Goal: Information Seeking & Learning: Learn about a topic

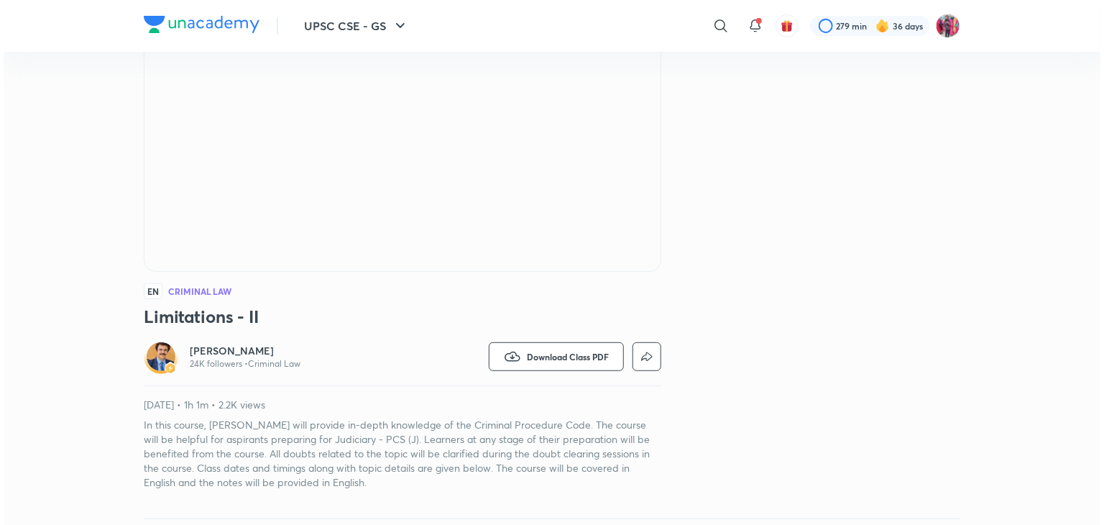
scroll to position [288, 0]
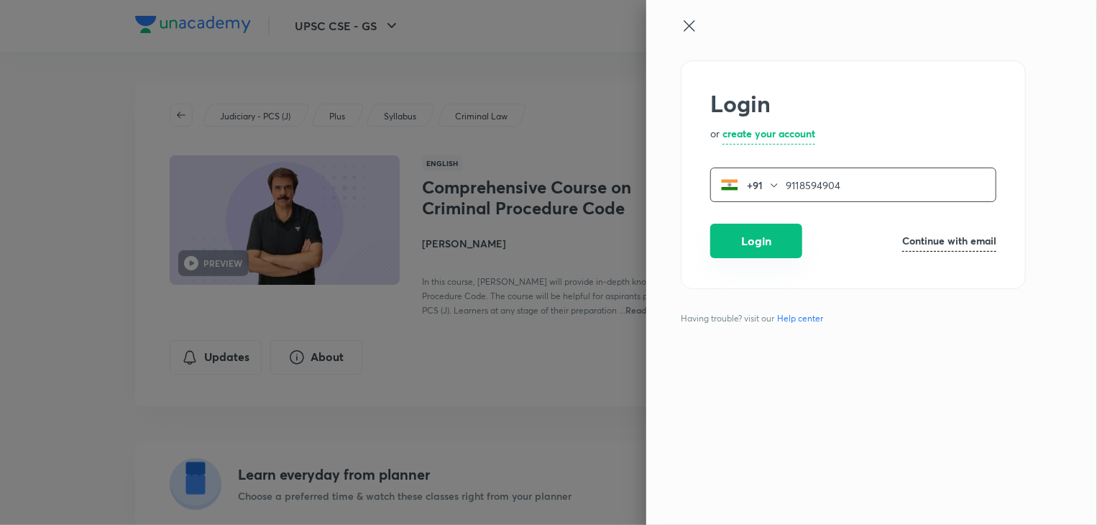
type input "9118594904"
click at [732, 257] on button "Login" at bounding box center [756, 241] width 92 height 35
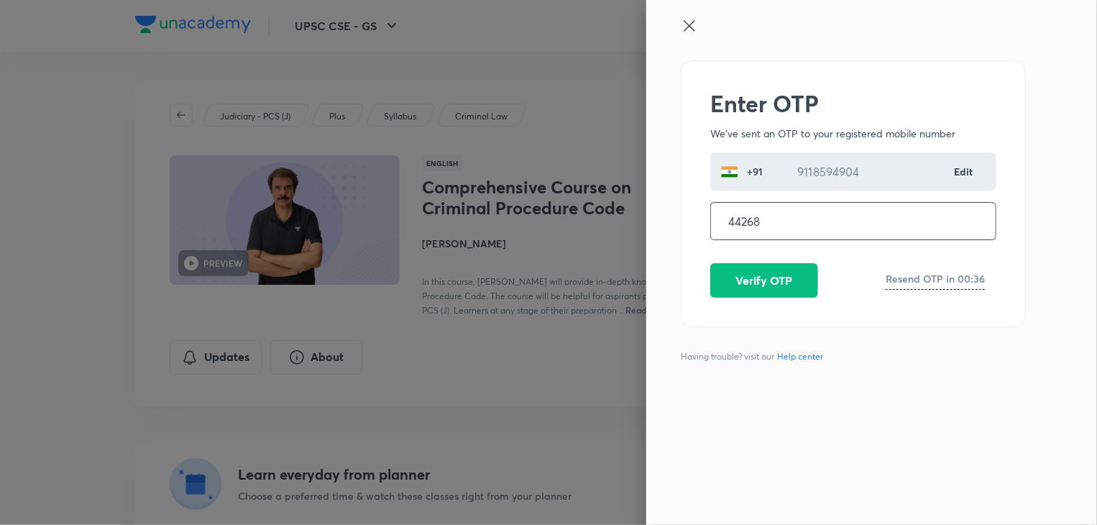
type input "442681"
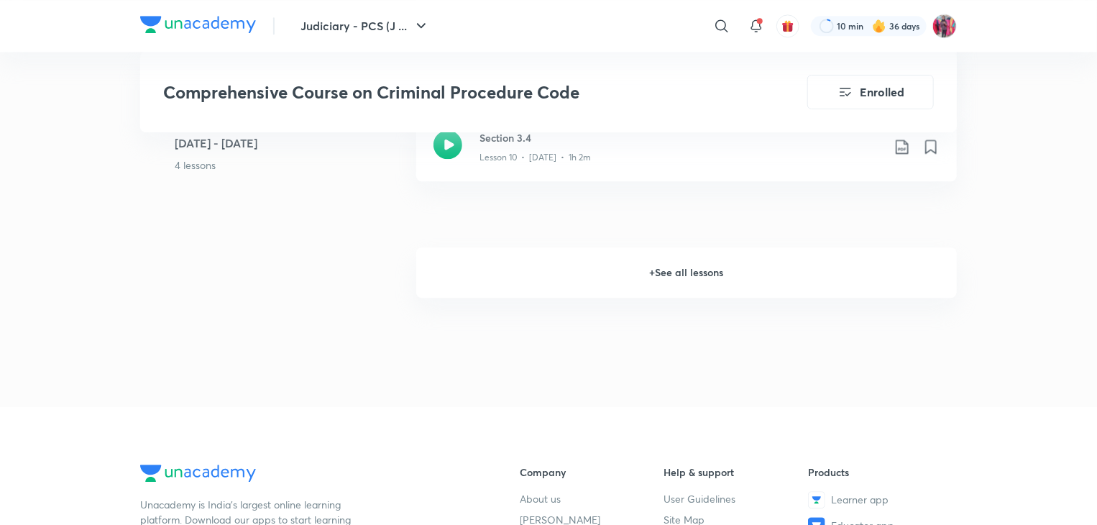
scroll to position [1771, 0]
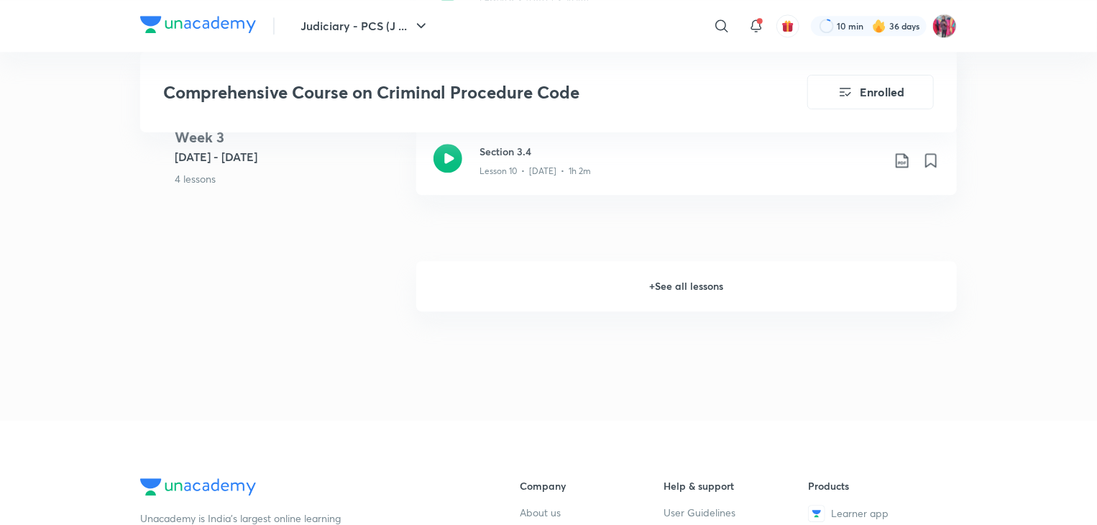
click at [670, 295] on h6 "+ See all lessons" at bounding box center [686, 286] width 541 height 50
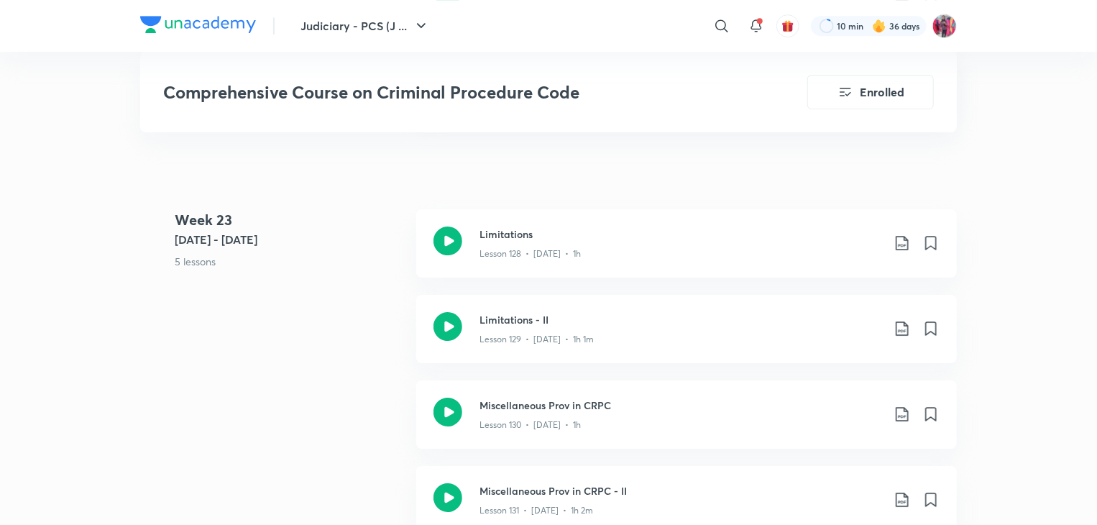
scroll to position [13372, 0]
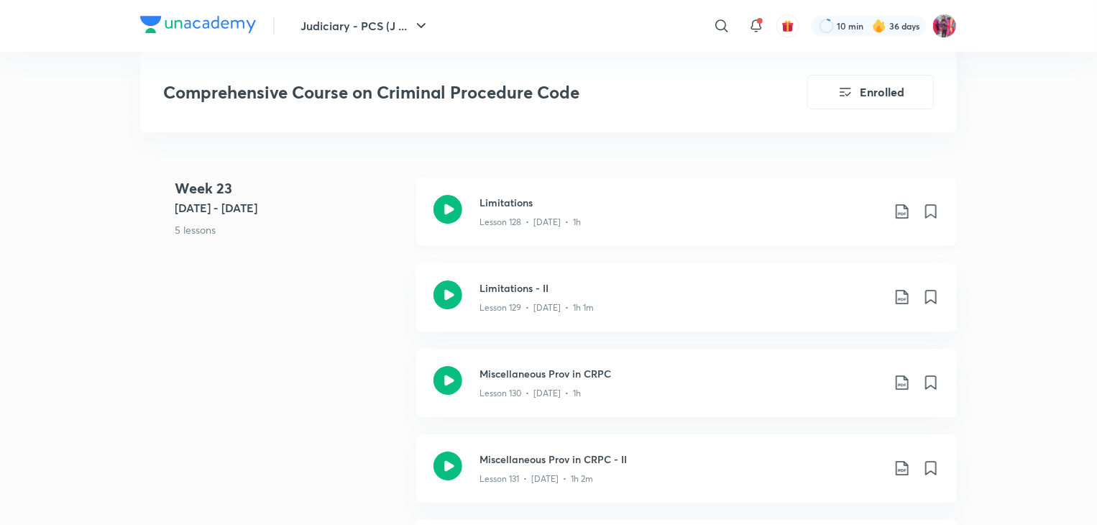
click at [446, 202] on icon at bounding box center [448, 209] width 29 height 29
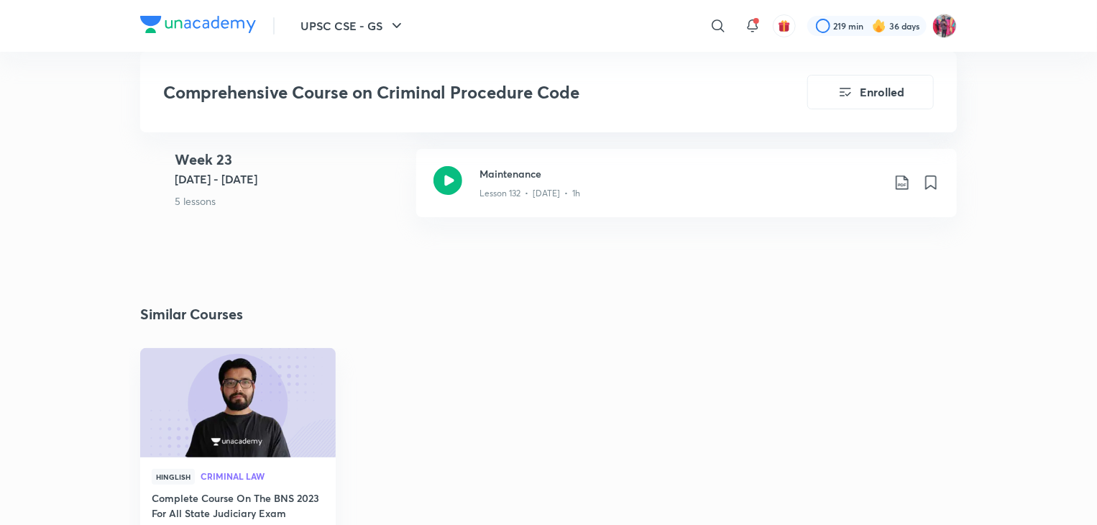
scroll to position [13745, 0]
click at [209, 424] on img at bounding box center [237, 399] width 199 height 111
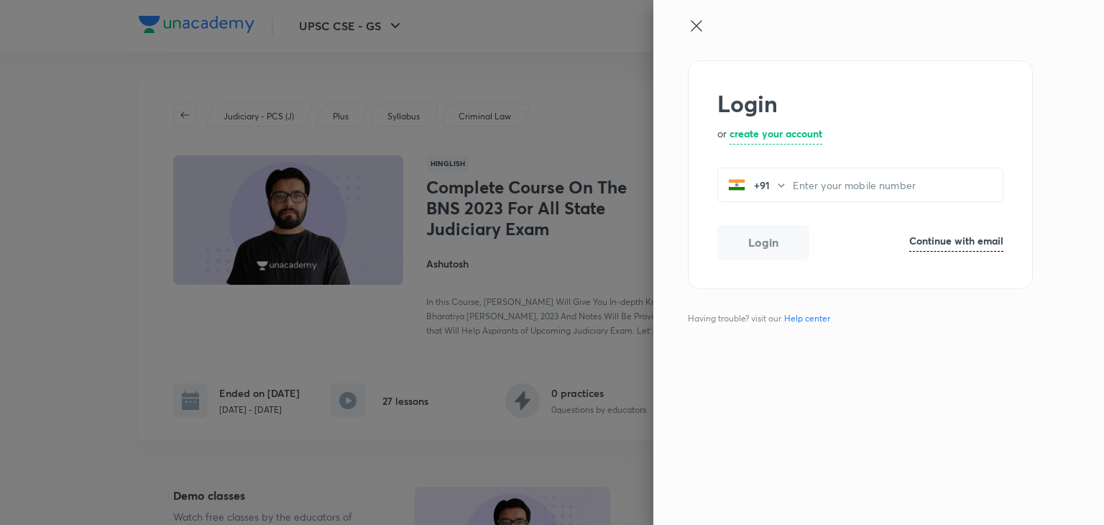
click at [700, 32] on icon at bounding box center [696, 25] width 17 height 17
click at [698, 24] on icon at bounding box center [696, 25] width 11 height 11
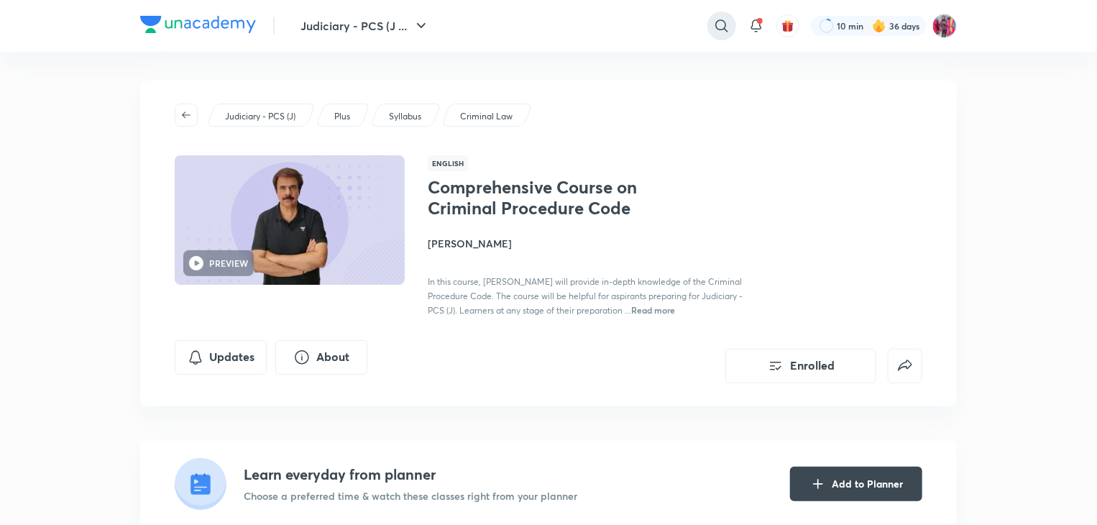
click at [721, 21] on icon at bounding box center [721, 25] width 17 height 17
type input "corruption act"
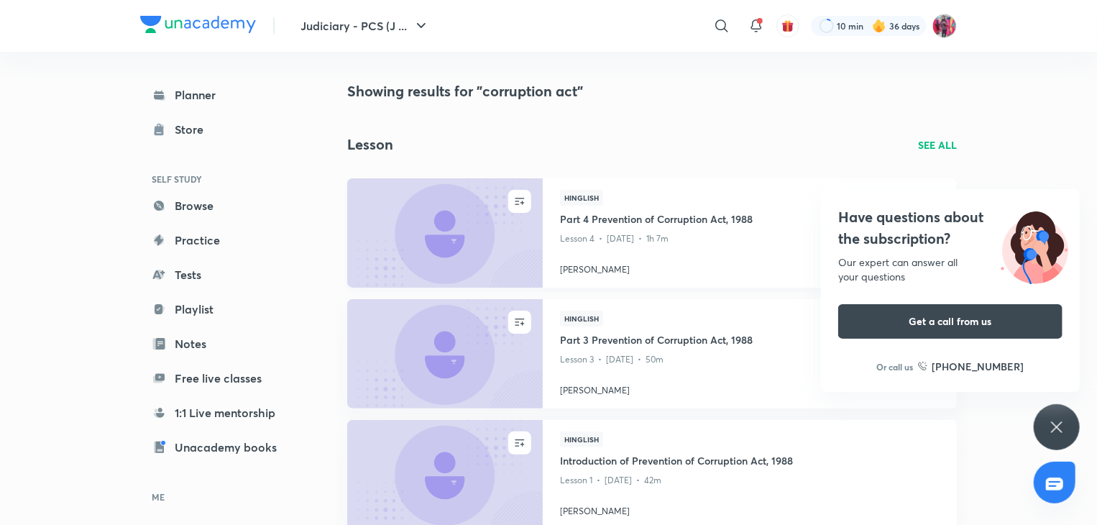
click at [462, 265] on img at bounding box center [444, 232] width 199 height 111
